Goal: Navigation & Orientation: Go to known website

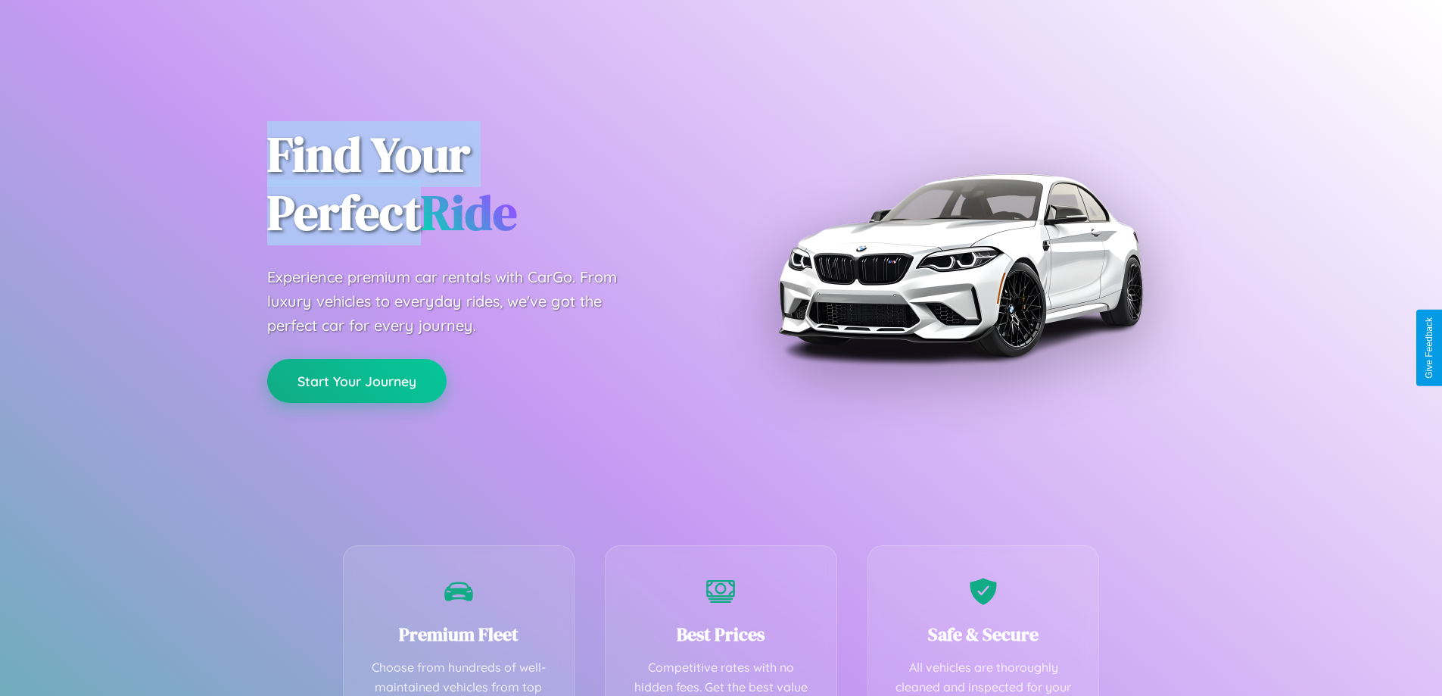
click at [357, 381] on button "Start Your Journey" at bounding box center [356, 381] width 179 height 44
click at [357, 380] on button "Start Your Journey" at bounding box center [356, 381] width 179 height 44
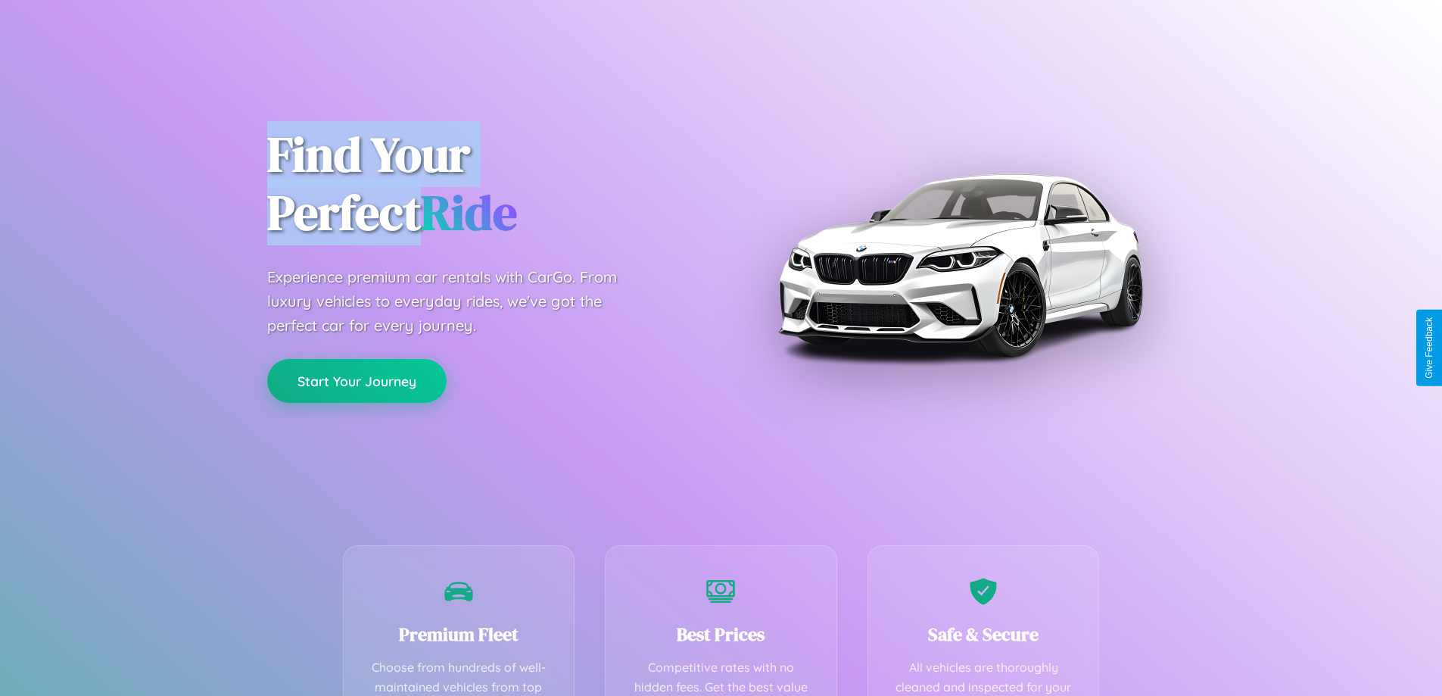
click at [357, 380] on button "Start Your Journey" at bounding box center [356, 381] width 179 height 44
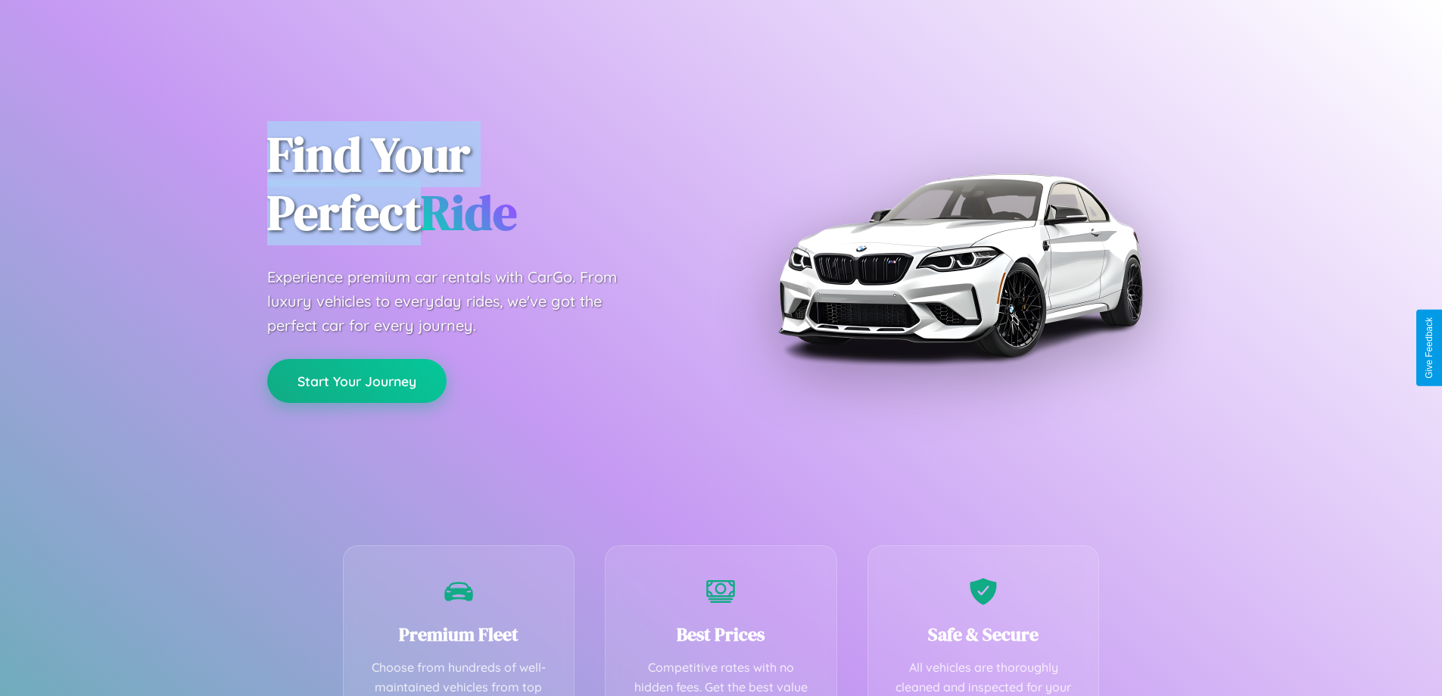
click at [357, 380] on button "Start Your Journey" at bounding box center [356, 381] width 179 height 44
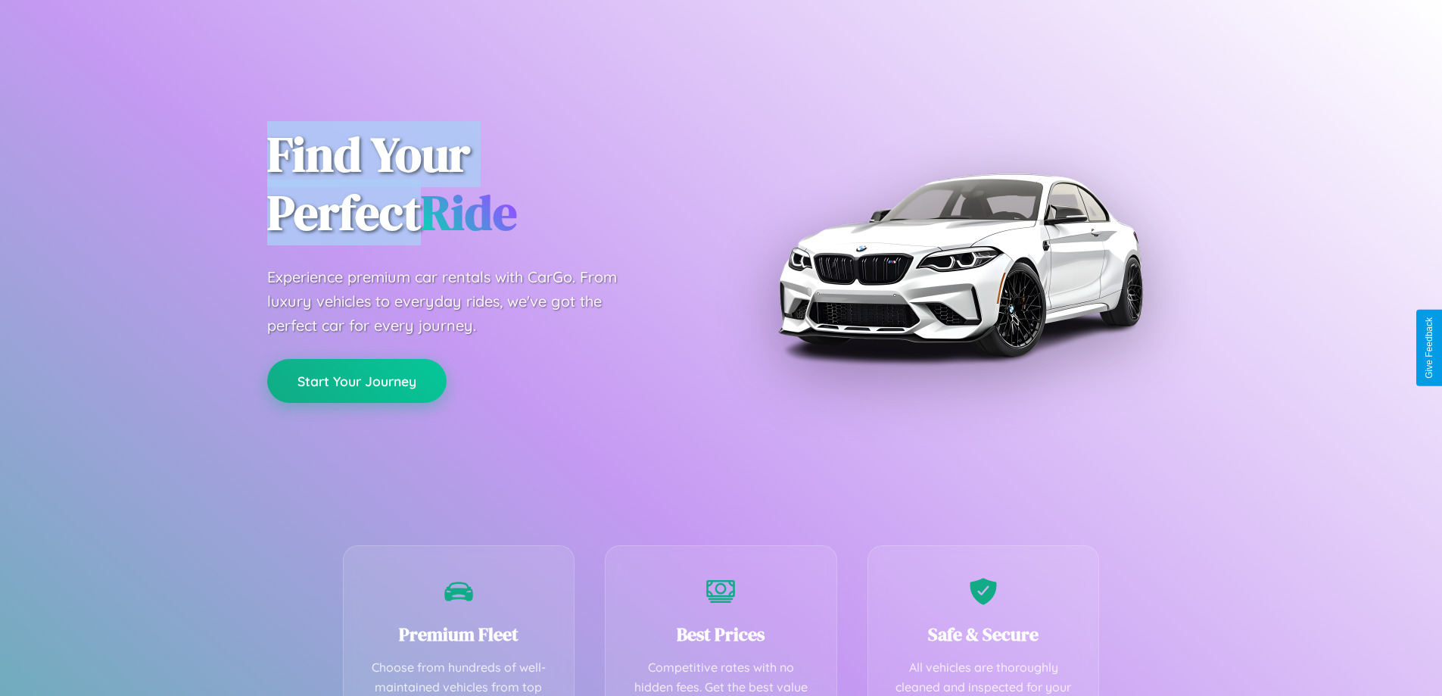
click at [357, 380] on button "Start Your Journey" at bounding box center [356, 381] width 179 height 44
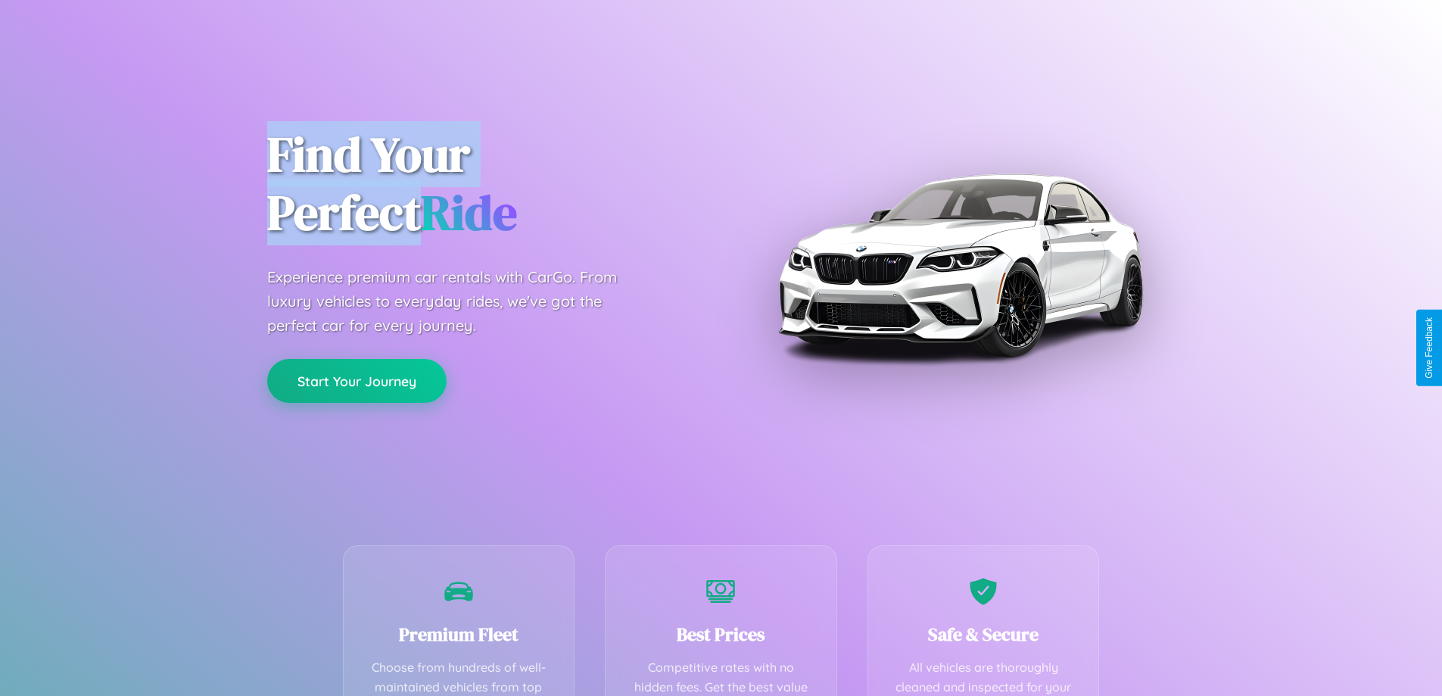
click at [357, 380] on button "Start Your Journey" at bounding box center [356, 381] width 179 height 44
